Goal: Check status: Check status

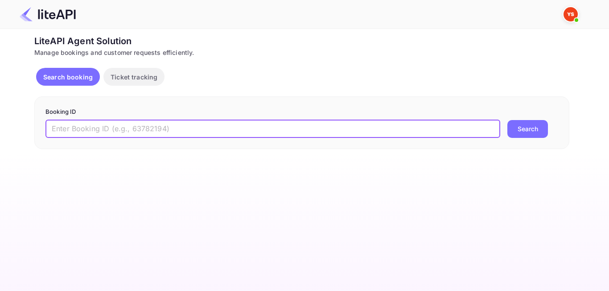
paste input "8830270"
type input "8830270"
click at [519, 136] on button "Search" at bounding box center [528, 129] width 41 height 18
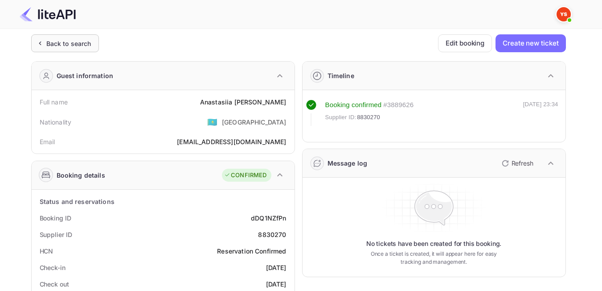
click at [68, 46] on div "Back to search" at bounding box center [68, 43] width 45 height 9
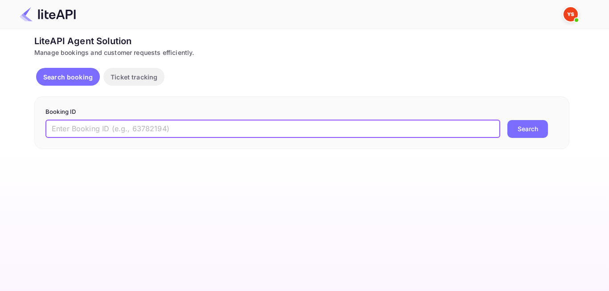
paste input "7759716"
type input "7759716"
click at [525, 123] on button "Search" at bounding box center [528, 129] width 41 height 18
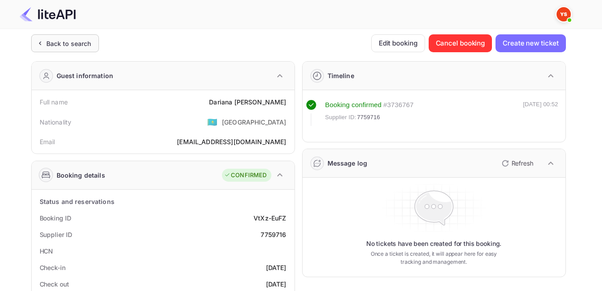
click at [60, 50] on div "Back to search" at bounding box center [65, 43] width 68 height 18
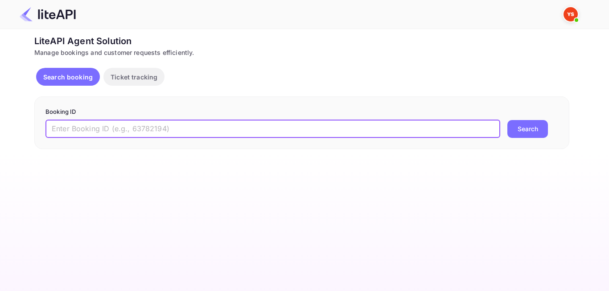
paste input "8303407"
type input "8303407"
click at [523, 131] on button "Search" at bounding box center [528, 129] width 41 height 18
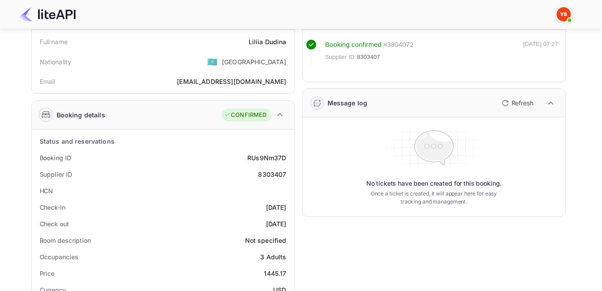
scroll to position [45, 0]
